Goal: Task Accomplishment & Management: Manage account settings

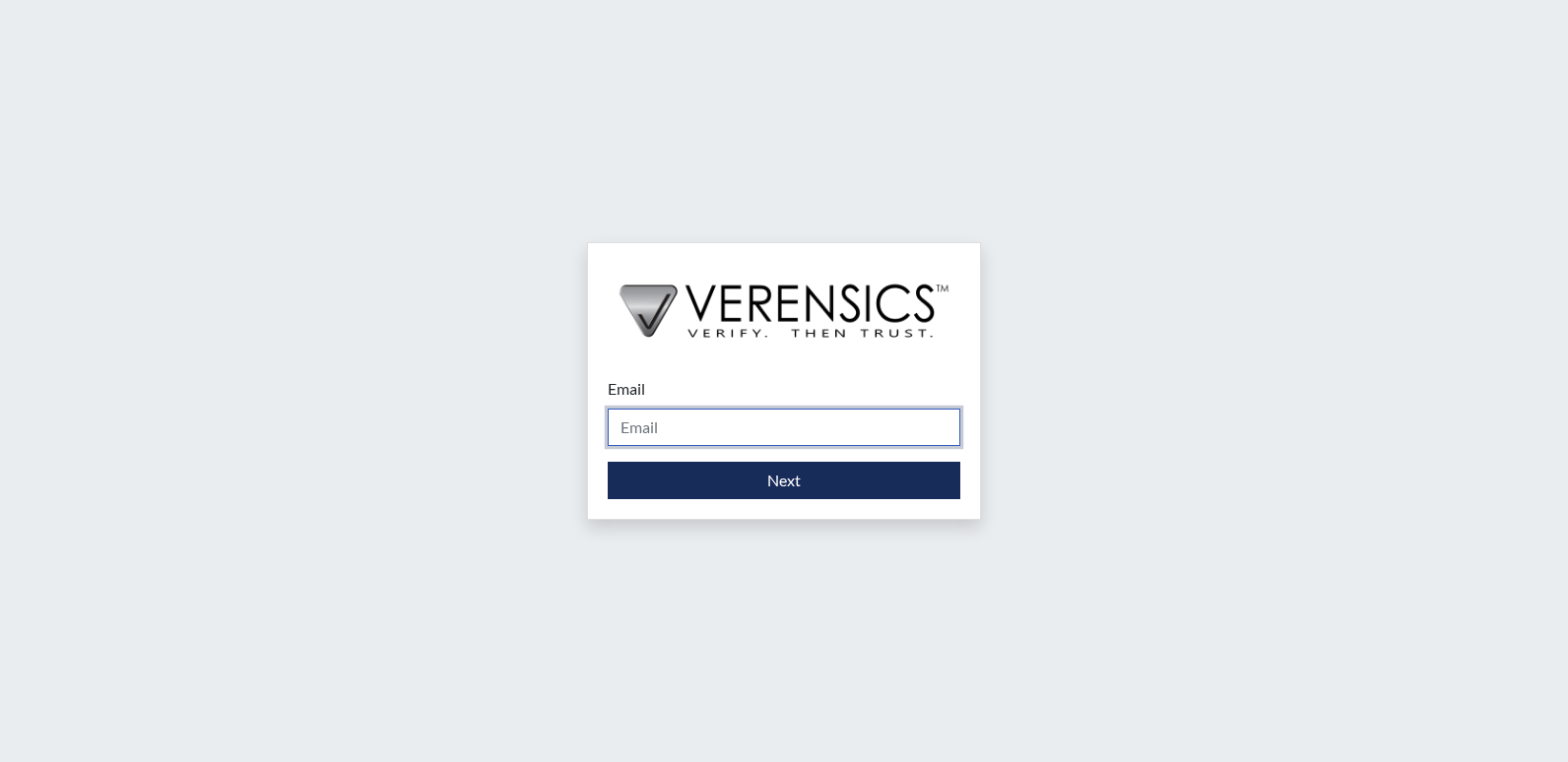
click at [731, 434] on input "Email" at bounding box center [784, 428] width 353 height 37
type input "[EMAIL_ADDRESS][DOMAIN_NAME]"
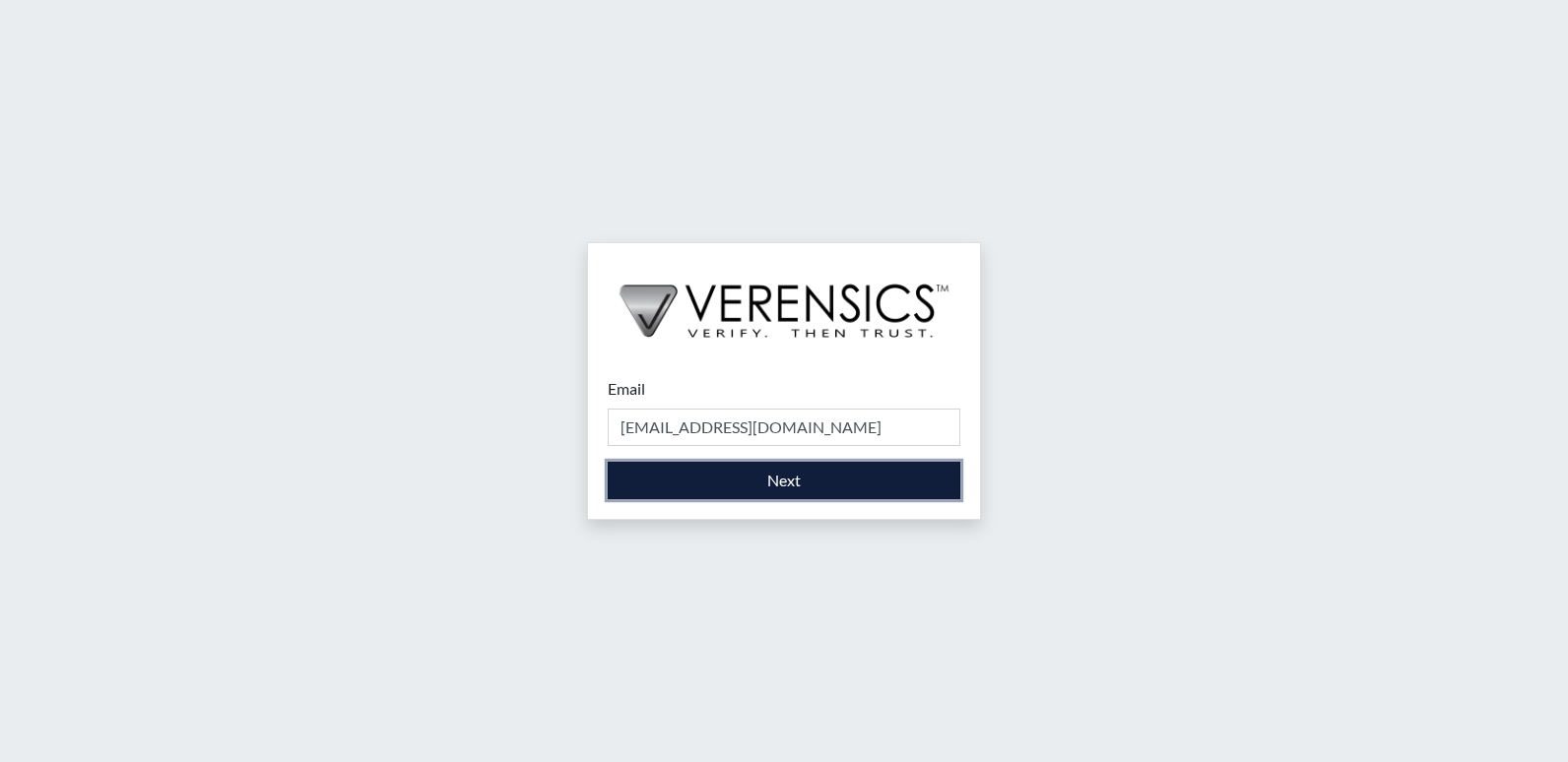
click at [752, 481] on button "Next" at bounding box center [784, 481] width 353 height 37
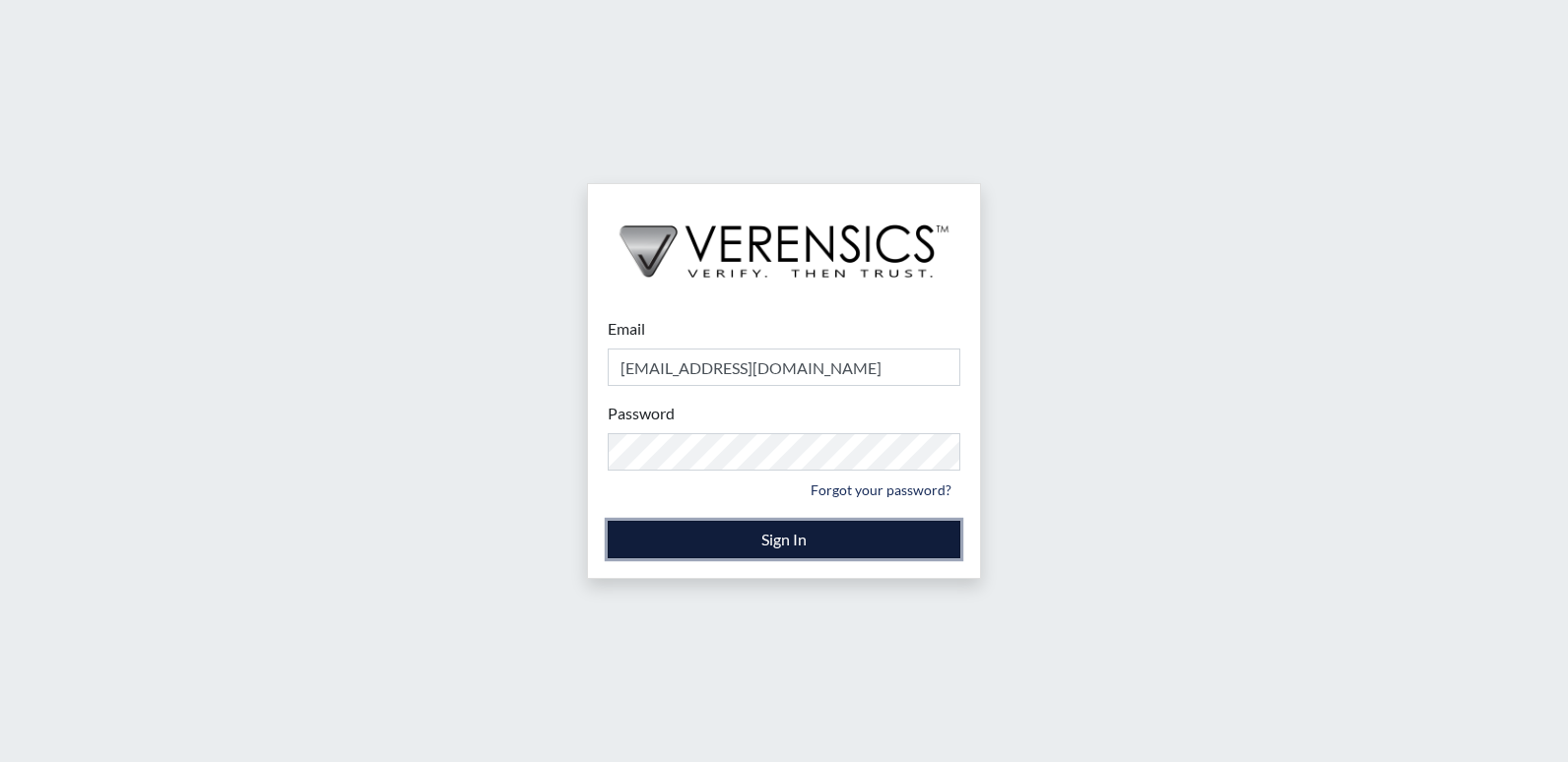
click at [785, 532] on button "Sign In" at bounding box center [784, 540] width 353 height 37
